Goal: Task Accomplishment & Management: Complete application form

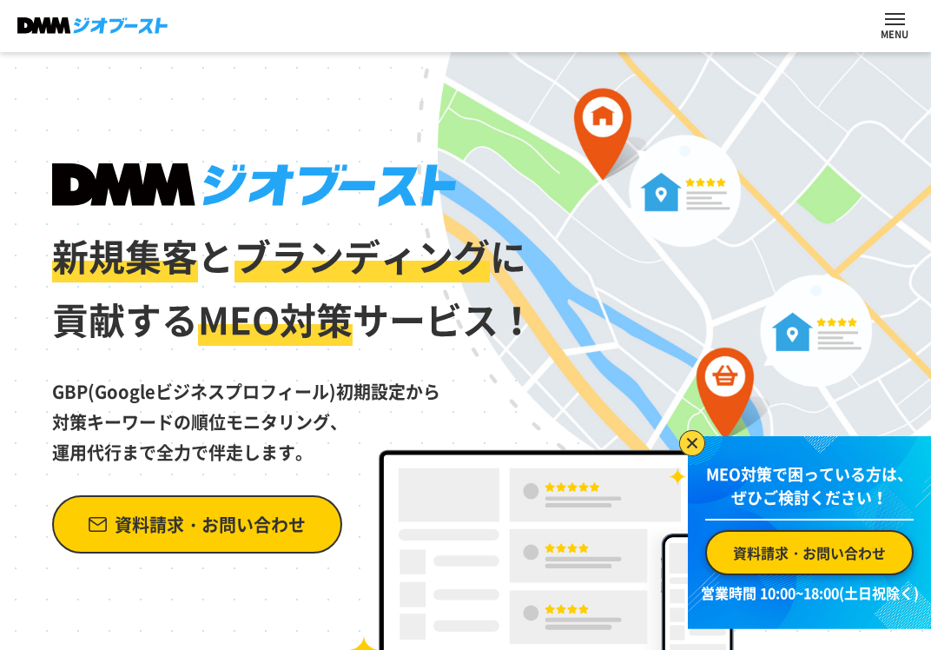
click at [222, 519] on span "資料請求・お問い合わせ" at bounding box center [210, 524] width 191 height 30
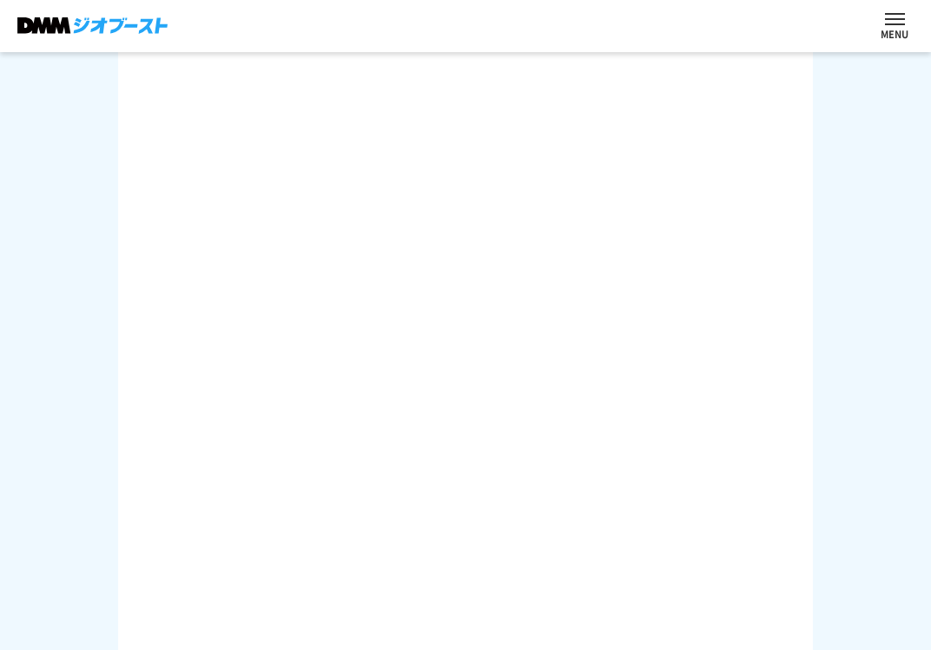
scroll to position [538, 0]
